Goal: Information Seeking & Learning: Compare options

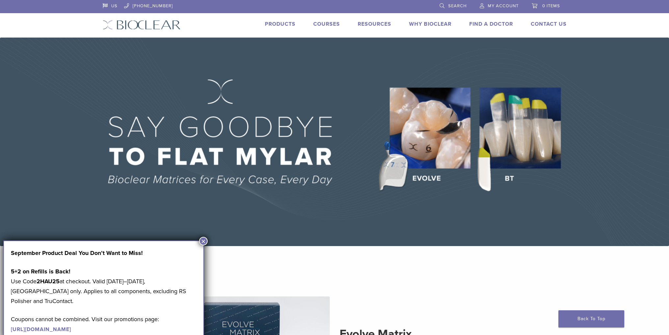
scroll to position [99, 0]
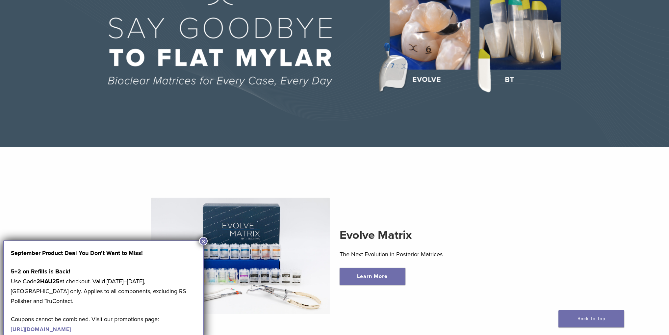
click at [203, 238] on button "×" at bounding box center [203, 241] width 9 height 9
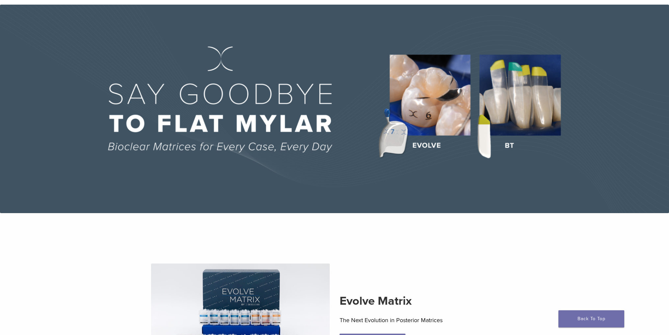
scroll to position [0, 0]
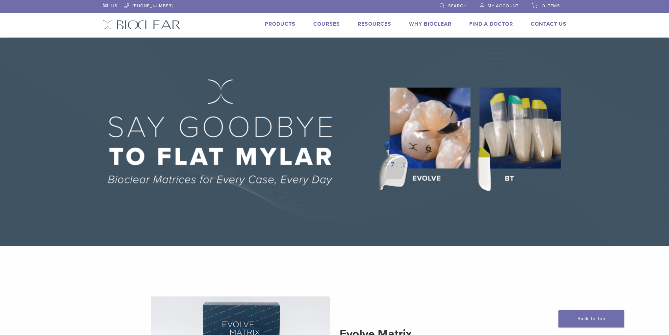
click at [268, 25] on link "Products" at bounding box center [280, 24] width 31 height 7
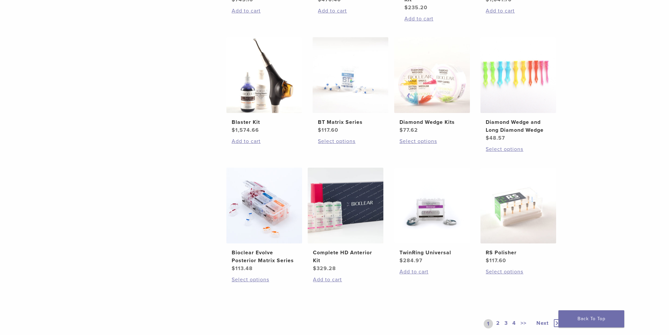
scroll to position [428, 0]
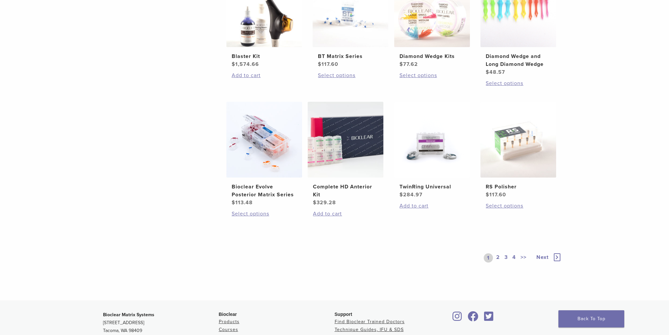
click at [544, 257] on span "Next" at bounding box center [543, 257] width 12 height 7
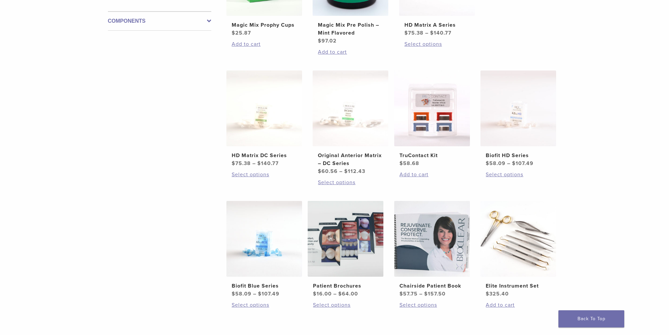
scroll to position [428, 0]
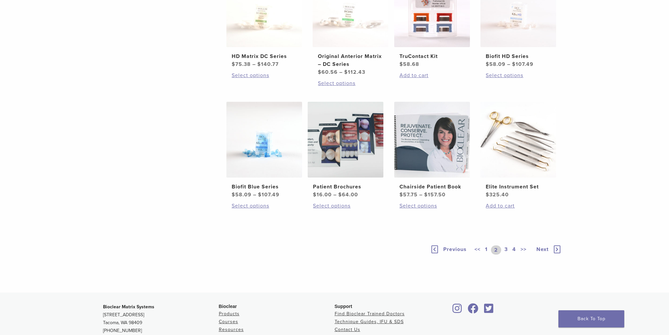
click at [508, 251] on link "3" at bounding box center [506, 249] width 6 height 9
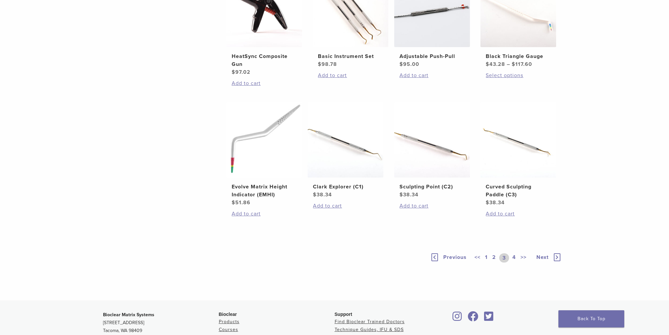
scroll to position [461, 0]
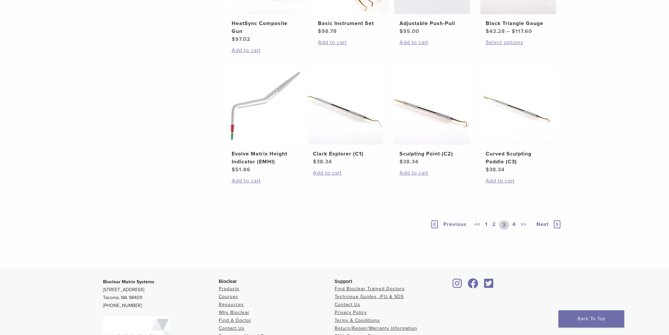
click at [514, 222] on link "4" at bounding box center [514, 224] width 6 height 9
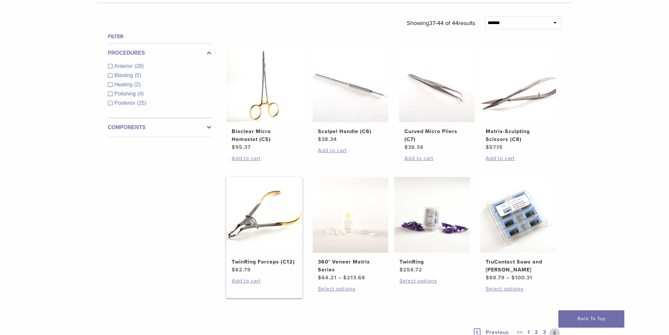
scroll to position [256, 0]
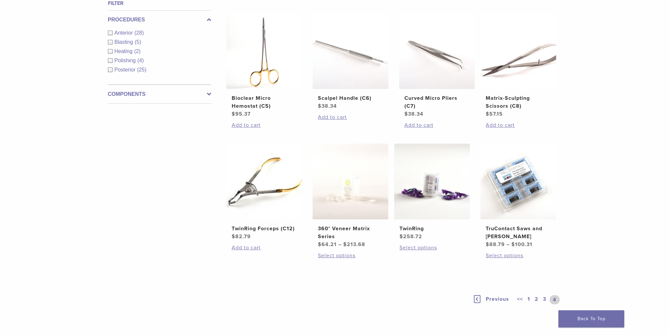
click at [527, 298] on link "1" at bounding box center [528, 299] width 5 height 9
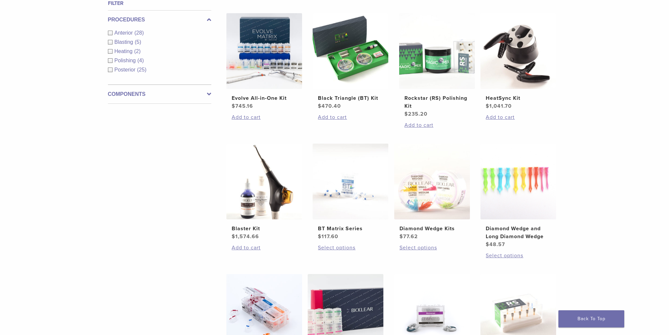
scroll to position [190, 0]
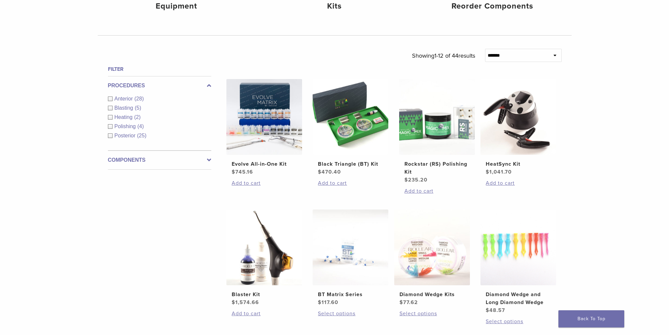
click at [169, 203] on div "Filter Procedures Anterior (28) Blasting (5) Heating (2) Polishing (4) Posterio…" at bounding box center [157, 294] width 109 height 459
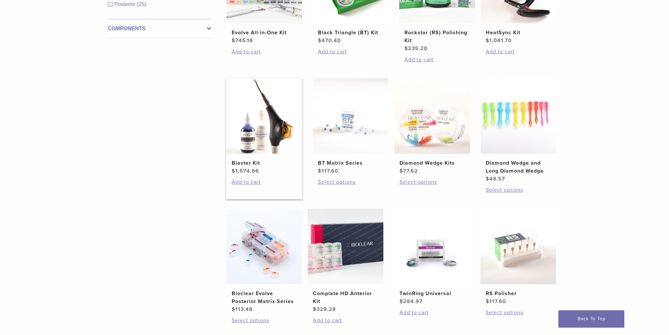
scroll to position [223, 0]
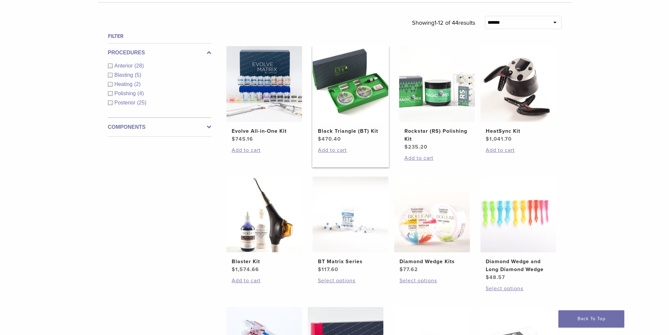
click at [339, 122] on link "Black Triangle (BT) Kit $ 470.40" at bounding box center [350, 94] width 77 height 97
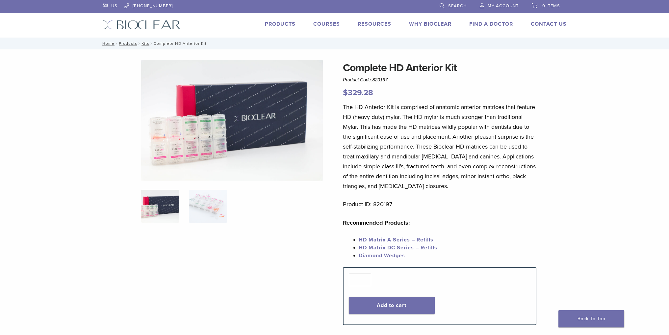
drag, startPoint x: 462, startPoint y: 66, endPoint x: 346, endPoint y: 70, distance: 116.3
click at [346, 70] on h1 "Complete HD Anterior Kit" at bounding box center [440, 68] width 194 height 16
drag, startPoint x: 369, startPoint y: 78, endPoint x: 340, endPoint y: 79, distance: 28.7
click at [340, 79] on div "Complete HD Anterior Kit Product Code: 820197 $ 329.28 Complete HD Anterior Kit…" at bounding box center [335, 306] width 474 height 493
click at [417, 102] on p "The HD Anterior Kit is comprised of anatomic anterior matrices that feature HD …" at bounding box center [440, 146] width 194 height 89
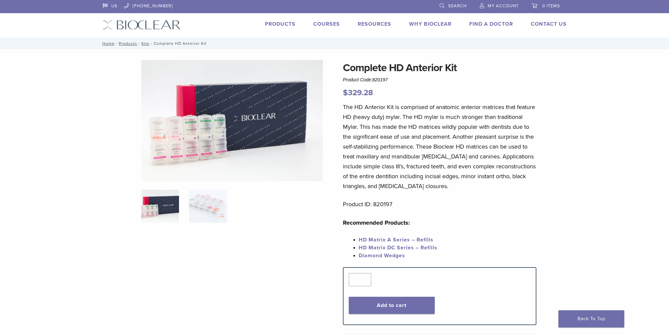
drag, startPoint x: 385, startPoint y: 91, endPoint x: 337, endPoint y: 91, distance: 48.7
click at [337, 91] on div "Complete HD Anterior Kit Product Code: 820197 $ 329.28 Complete HD Anterior Kit…" at bounding box center [335, 306] width 474 height 493
copy bdi "$ 329.28"
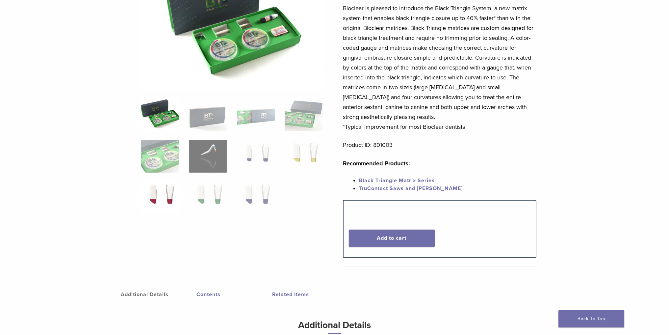
scroll to position [33, 0]
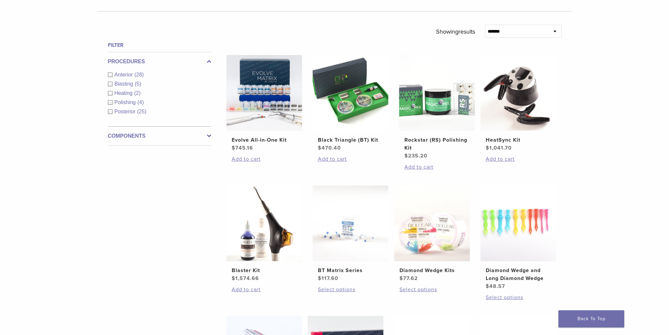
scroll to position [148, 0]
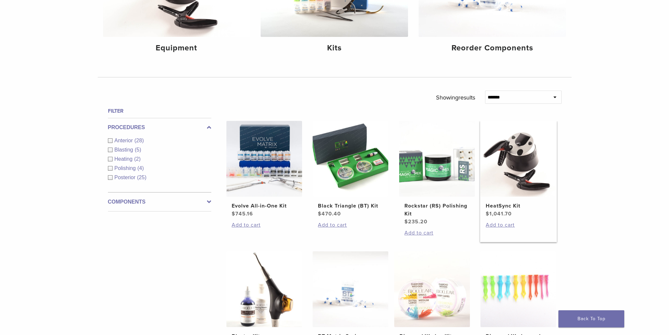
click at [510, 170] on img at bounding box center [519, 159] width 76 height 76
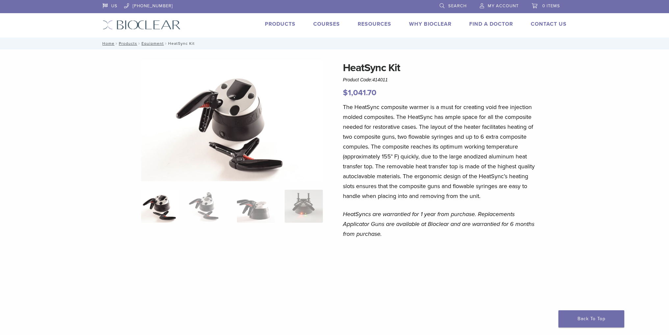
drag, startPoint x: 342, startPoint y: 66, endPoint x: 403, endPoint y: 69, distance: 61.0
click at [379, 92] on p "$ 1,041.70" at bounding box center [440, 93] width 194 height 12
drag, startPoint x: 392, startPoint y: 80, endPoint x: 342, endPoint y: 79, distance: 49.4
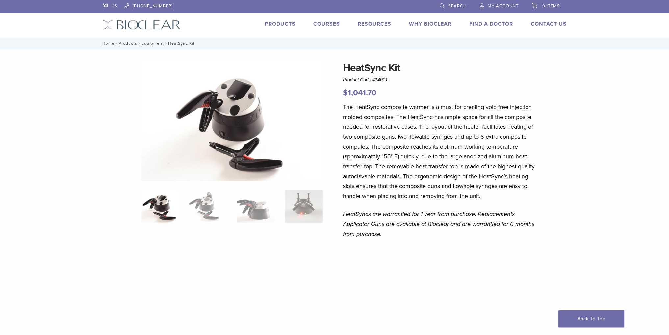
copy span "Product Code: 414011"
click at [522, 73] on h1 "HeatSync Kit" at bounding box center [440, 68] width 194 height 16
